Goal: Find specific page/section: Find specific page/section

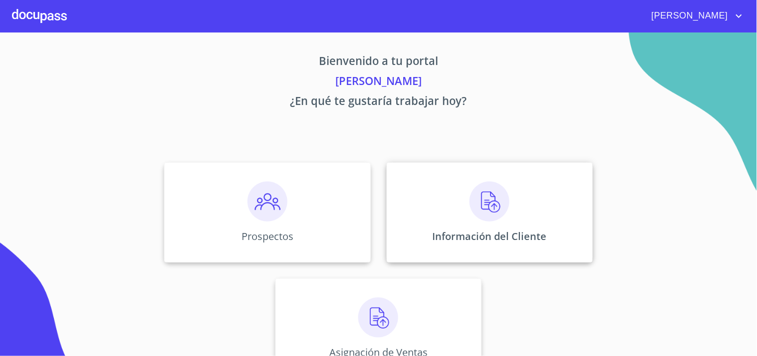
click at [479, 208] on img at bounding box center [490, 201] width 40 height 40
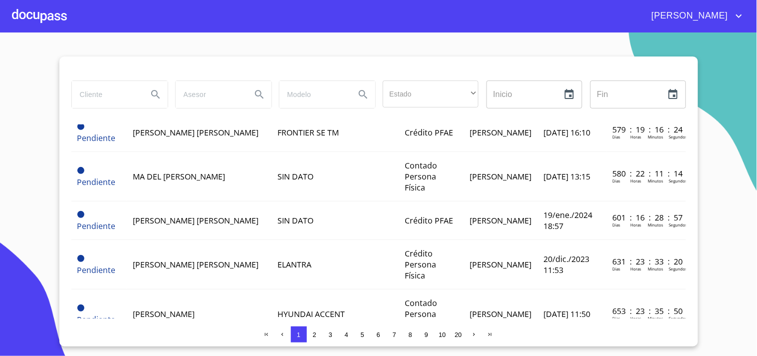
scroll to position [796, 0]
click at [102, 101] on input "search" at bounding box center [106, 94] width 68 height 27
click at [160, 99] on icon "Search" at bounding box center [156, 94] width 12 height 12
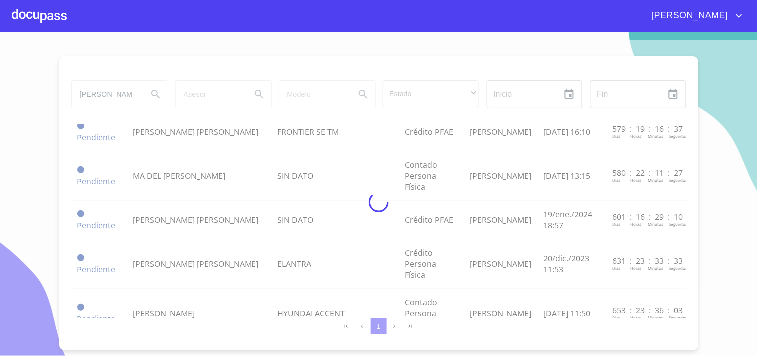
scroll to position [0, 0]
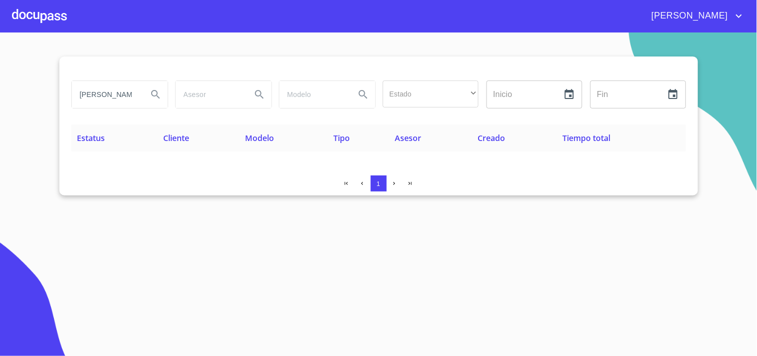
click at [142, 100] on div "[PERSON_NAME]" at bounding box center [120, 94] width 96 height 27
type input "k"
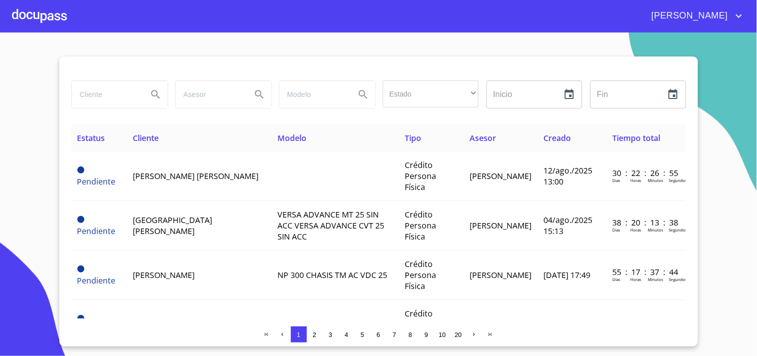
click at [138, 89] on input "search" at bounding box center [106, 94] width 68 height 27
type input "[PERSON_NAME]"
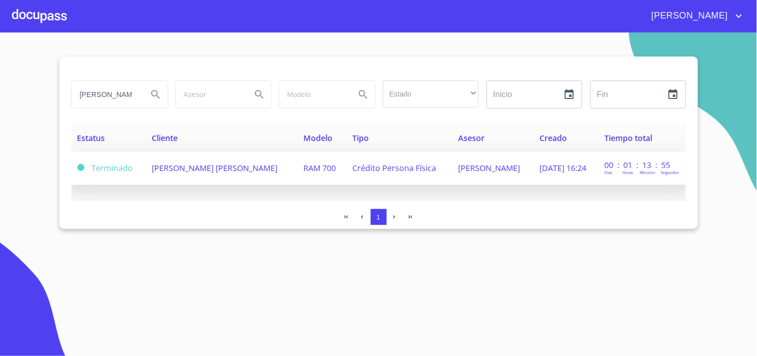
click at [240, 169] on span "[PERSON_NAME] [PERSON_NAME]" at bounding box center [215, 167] width 126 height 11
